Goal: Find contact information: Find contact information

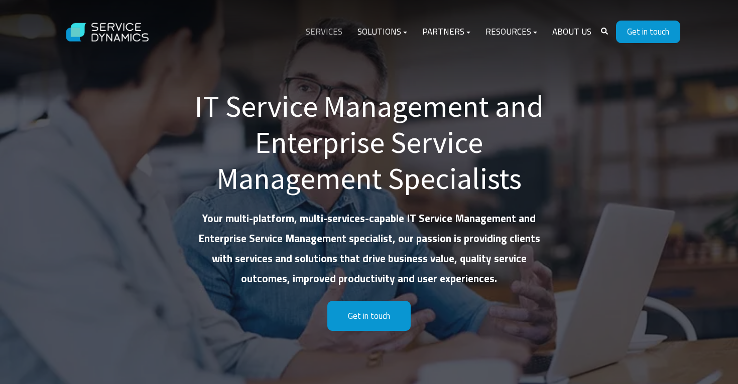
click at [332, 34] on link "Services" at bounding box center [324, 32] width 52 height 24
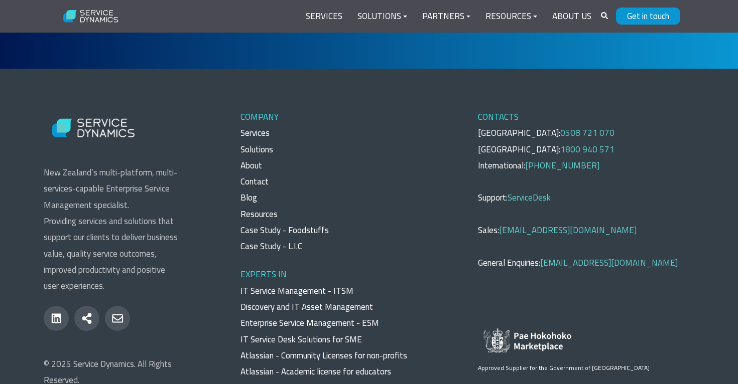
scroll to position [4719, 0]
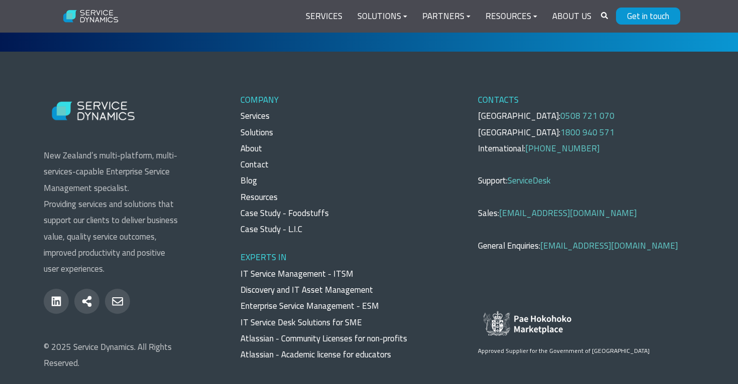
click at [657, 218] on p "CONTACTS New Zealand: 0508 721 070 Australia: 1800 940 571 International: +64 2…" at bounding box center [586, 173] width 216 height 162
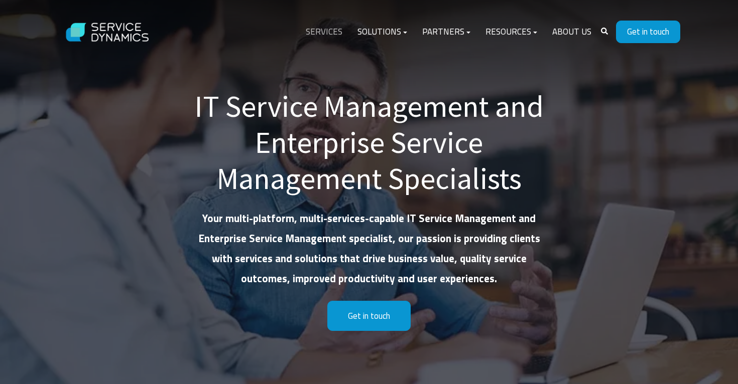
click at [330, 30] on link "Services" at bounding box center [324, 32] width 52 height 24
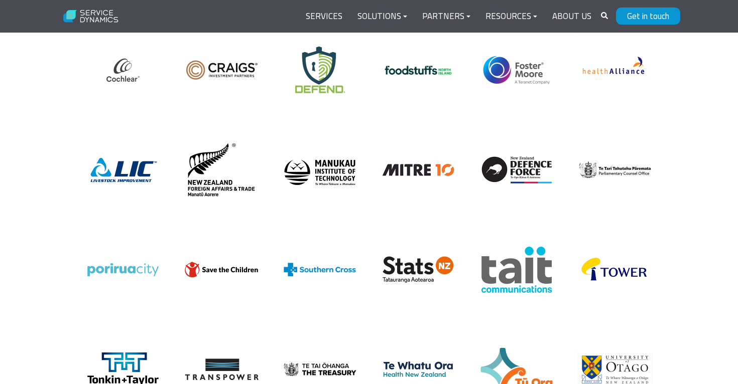
scroll to position [3760, 0]
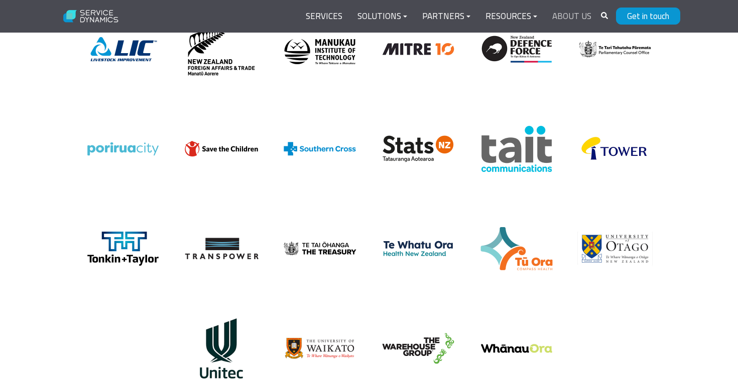
click at [571, 19] on link "About Us" at bounding box center [572, 17] width 54 height 24
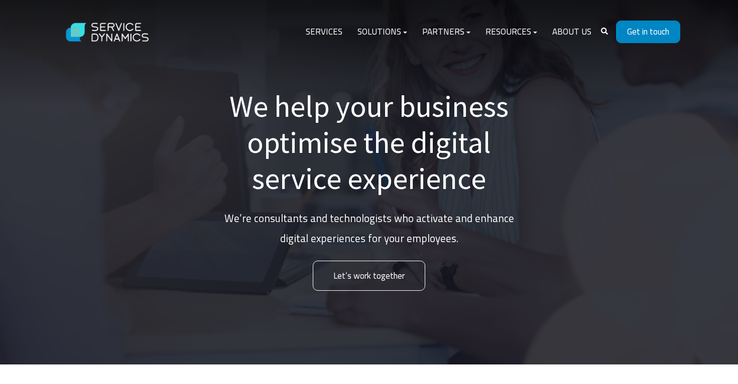
click at [635, 38] on link "Get in touch" at bounding box center [648, 32] width 64 height 23
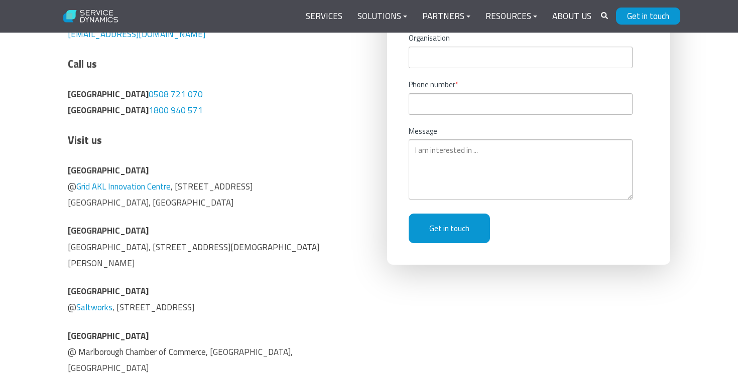
scroll to position [337, 0]
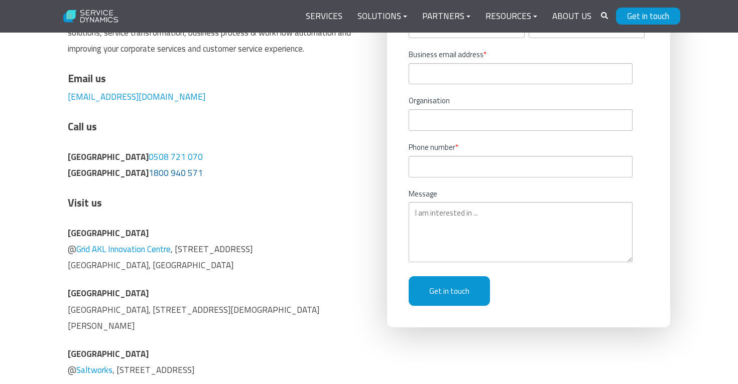
click at [149, 171] on link "1800 940 571" at bounding box center [176, 173] width 54 height 13
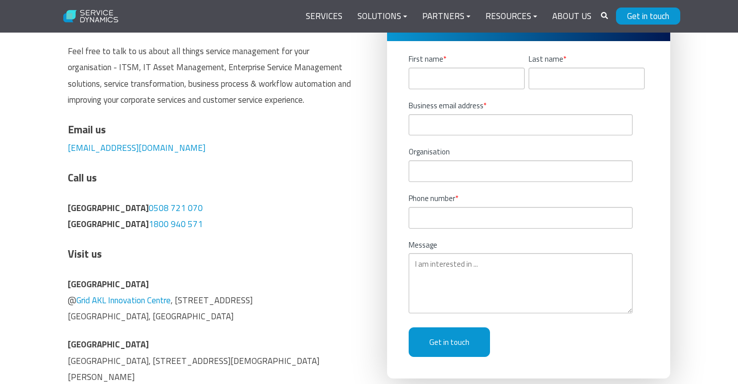
scroll to position [286, 0]
drag, startPoint x: 181, startPoint y: 145, endPoint x: 63, endPoint y: 144, distance: 118.0
click at [63, 144] on div "We’re here to help. Feel free to talk to us about all things service management…" at bounding box center [209, 254] width 303 height 497
copy link "[EMAIL_ADDRESS][DOMAIN_NAME]"
